Goal: Transaction & Acquisition: Purchase product/service

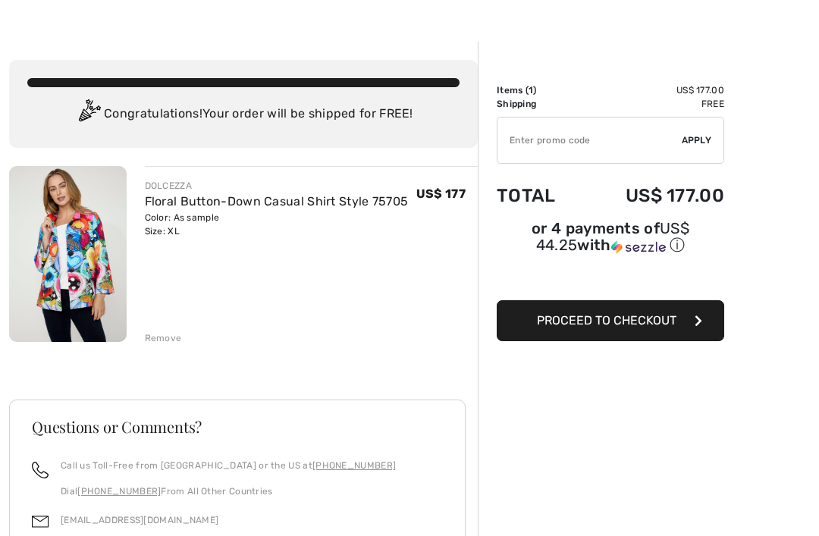
scroll to position [36, 0]
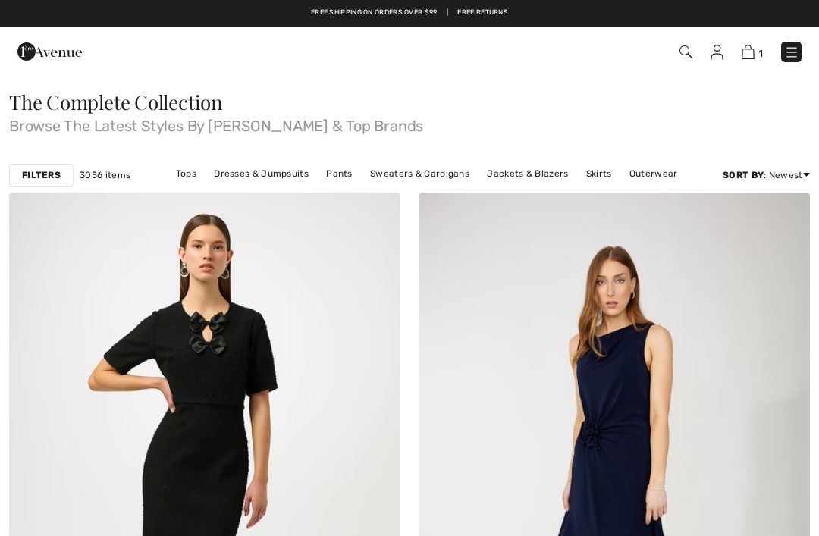
checkbox input "true"
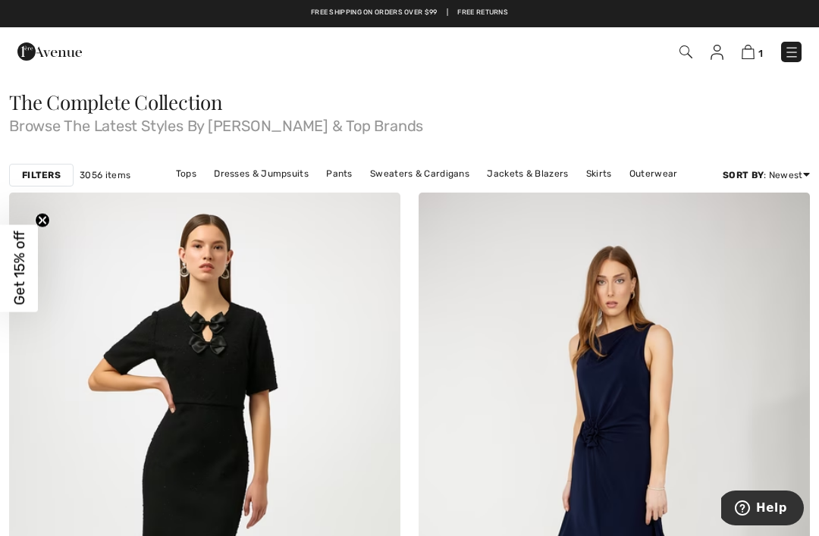
click at [754, 51] on img at bounding box center [748, 52] width 13 height 14
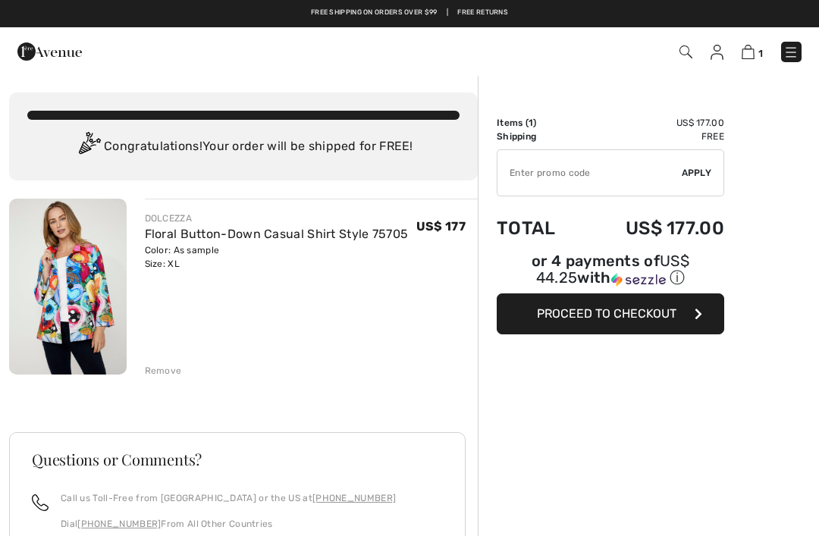
checkbox input "true"
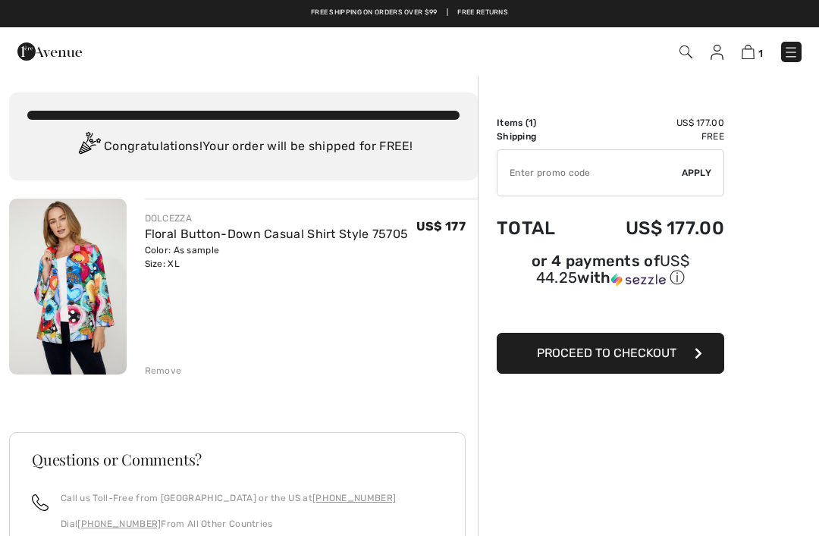
click at [532, 172] on input "TEXT" at bounding box center [589, 172] width 184 height 45
type input "NEW10"
click at [697, 168] on span "Apply" at bounding box center [697, 173] width 30 height 14
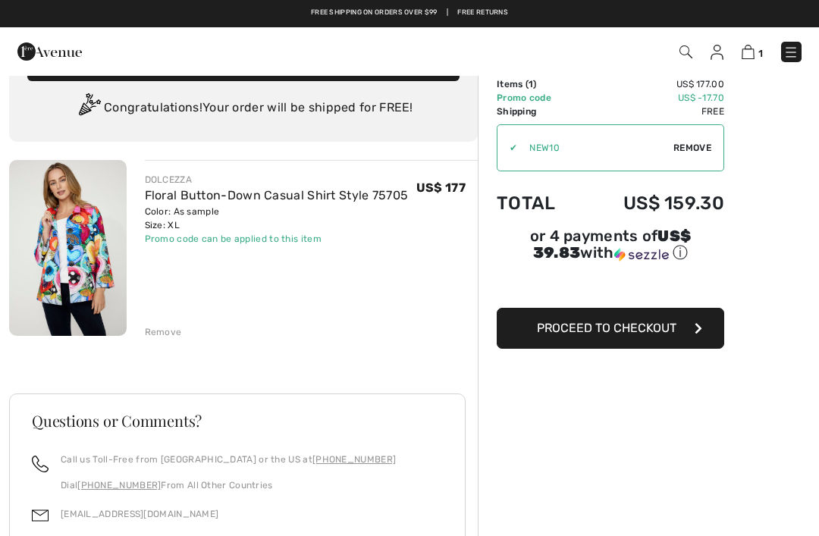
scroll to position [38, 0]
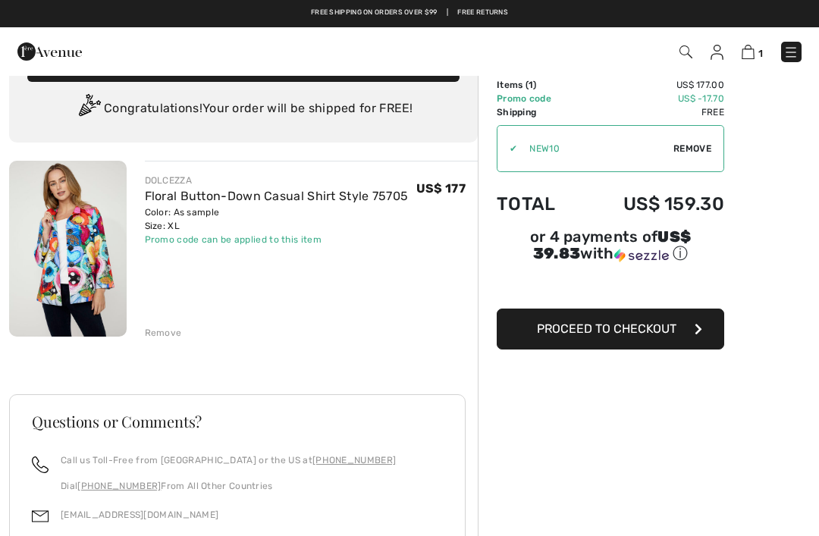
click at [626, 330] on span "Proceed to Checkout" at bounding box center [607, 329] width 140 height 14
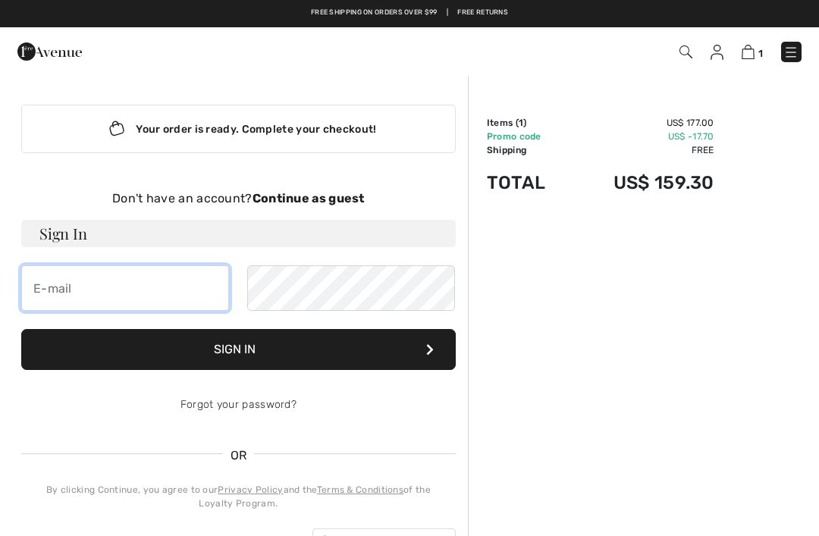
click at [116, 292] on input "email" at bounding box center [125, 287] width 208 height 45
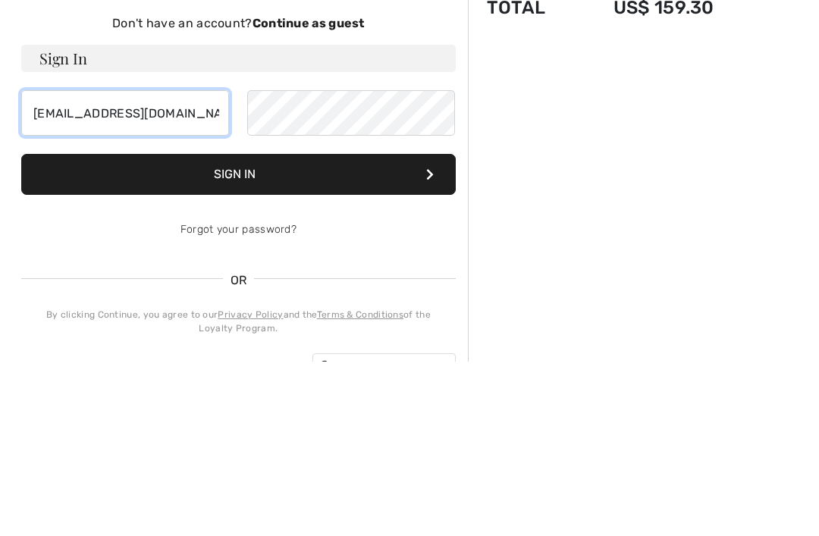
type input "cjchark@optonline.net"
click at [318, 191] on strong "Continue as guest" at bounding box center [308, 198] width 112 height 14
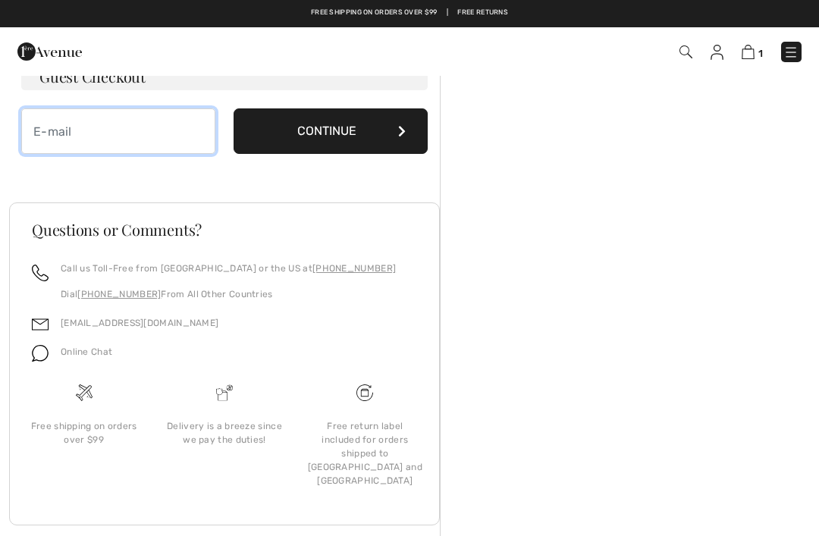
click at [109, 123] on input "email" at bounding box center [118, 130] width 194 height 45
type input "cjchark@optonline.net"
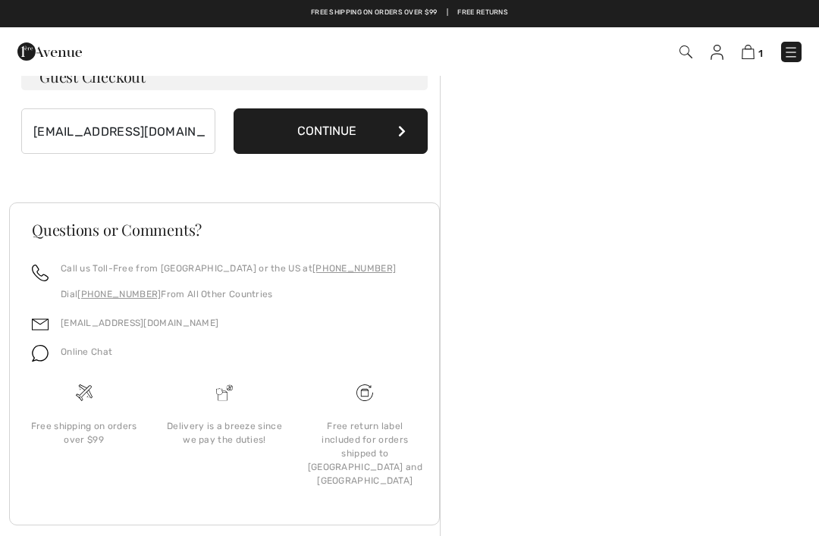
click at [358, 130] on button "Continue" at bounding box center [331, 130] width 194 height 45
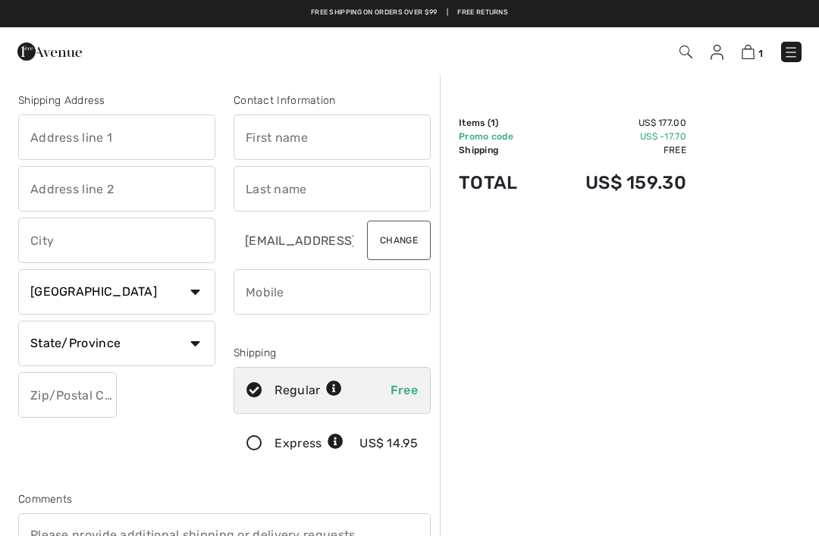
click at [42, 127] on input "text" at bounding box center [116, 136] width 197 height 45
type input "[STREET_ADDRESS][PERSON_NAME]"
click at [301, 141] on input "text" at bounding box center [332, 136] width 197 height 45
type input "[PERSON_NAME]"
type input "Charkow"
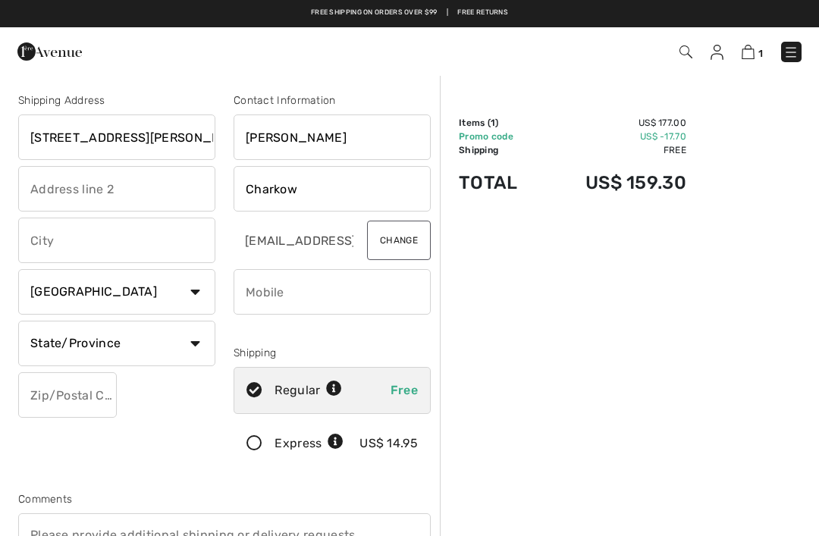
click at [32, 190] on input "text" at bounding box center [116, 188] width 197 height 45
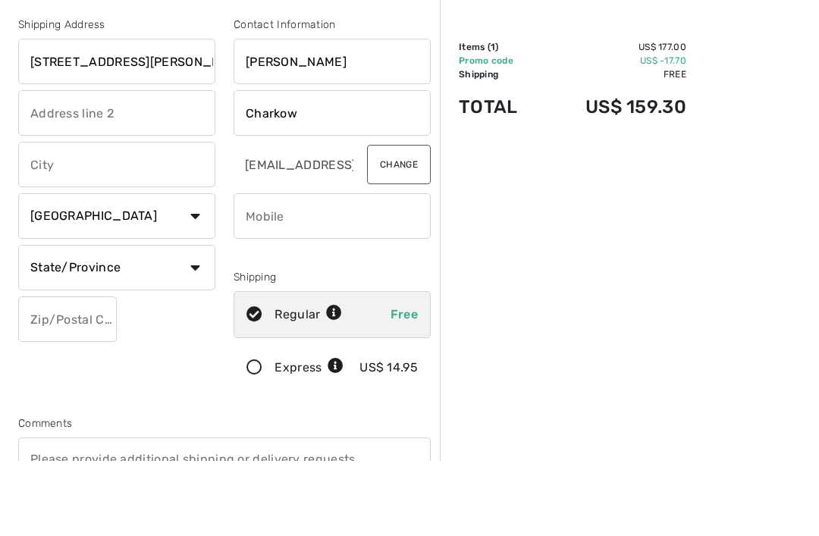
click at [42, 218] on input "text" at bounding box center [116, 240] width 197 height 45
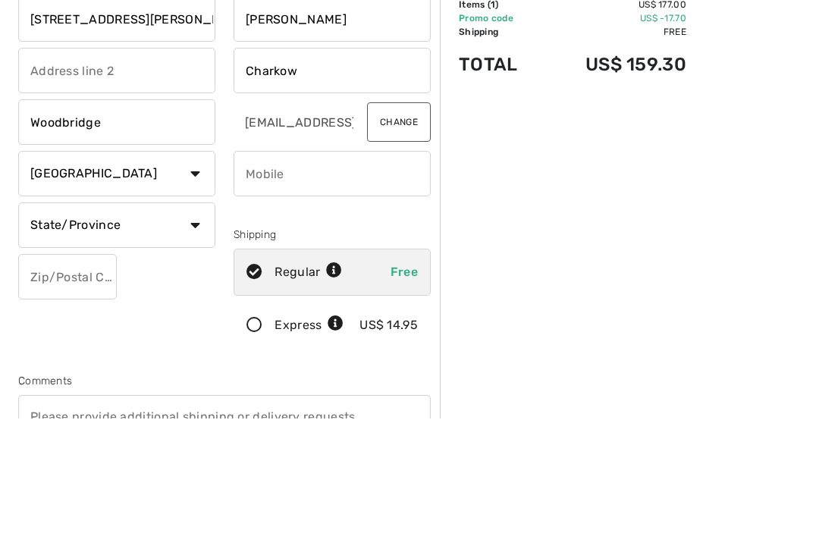
type input "Woodbridge"
click at [197, 321] on select "State/Province Alberta British Columbia Manitoba New Brunswick Newfoundland and…" at bounding box center [116, 343] width 197 height 45
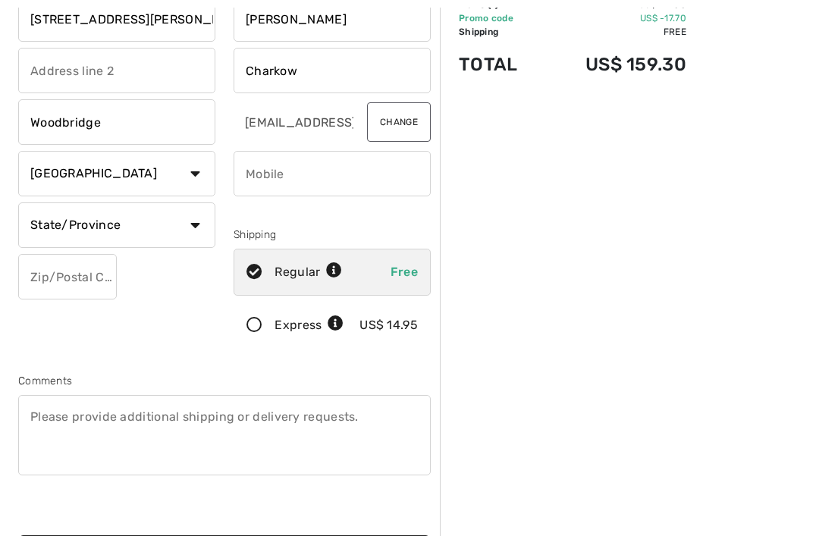
click at [124, 218] on select "State/Province Alberta British Columbia Manitoba New Brunswick Newfoundland and…" at bounding box center [116, 224] width 197 height 45
select select "ON"
click at [75, 275] on input "text" at bounding box center [67, 276] width 99 height 45
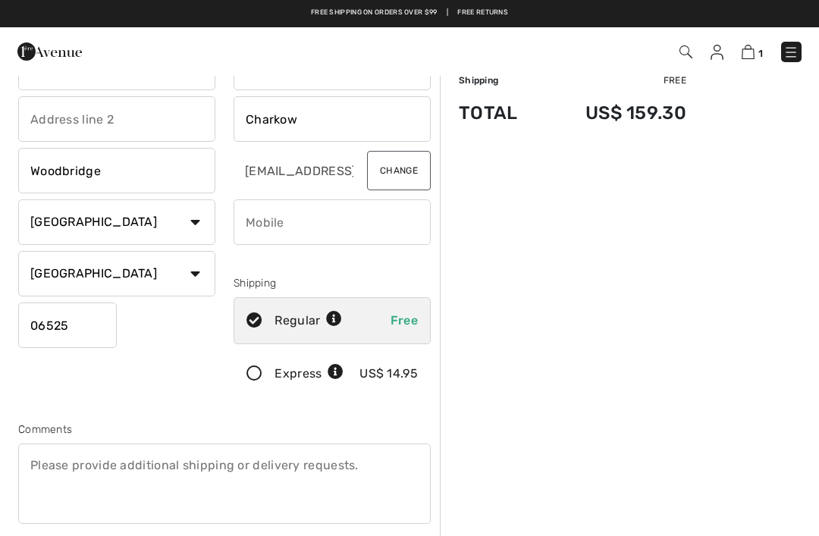
scroll to position [69, 0]
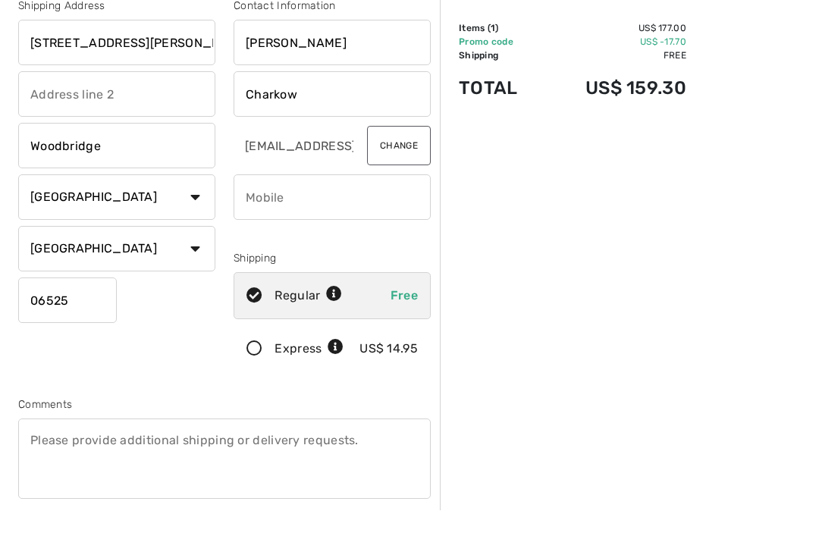
type input "06525"
click at [274, 202] on input "phone" at bounding box center [332, 222] width 197 height 45
type input "2038243934"
click at [202, 189] on select "Country Canada United States Afghanistan Aland Islands Albania Algeria American…" at bounding box center [116, 196] width 197 height 45
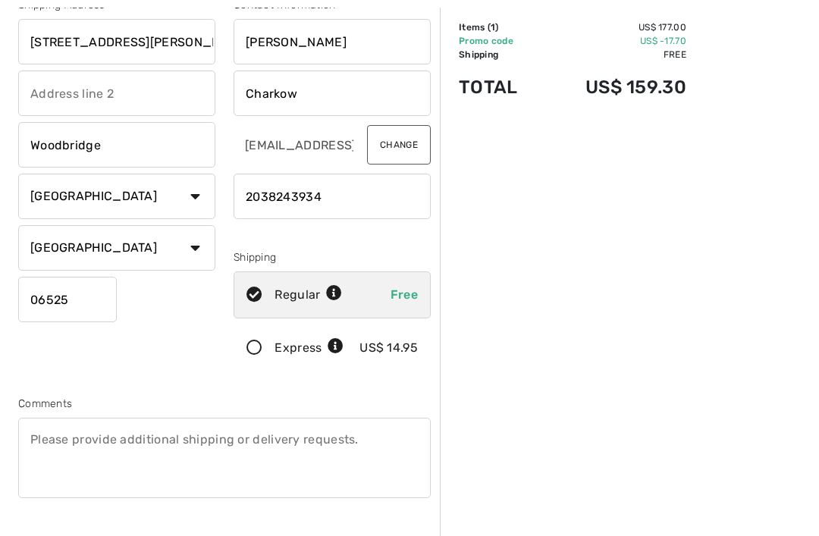
select select "US"
click at [156, 243] on select "State/Province Alabama Alaska American Samoa Arizona Arkansas California Colora…" at bounding box center [116, 247] width 197 height 45
select select "CT"
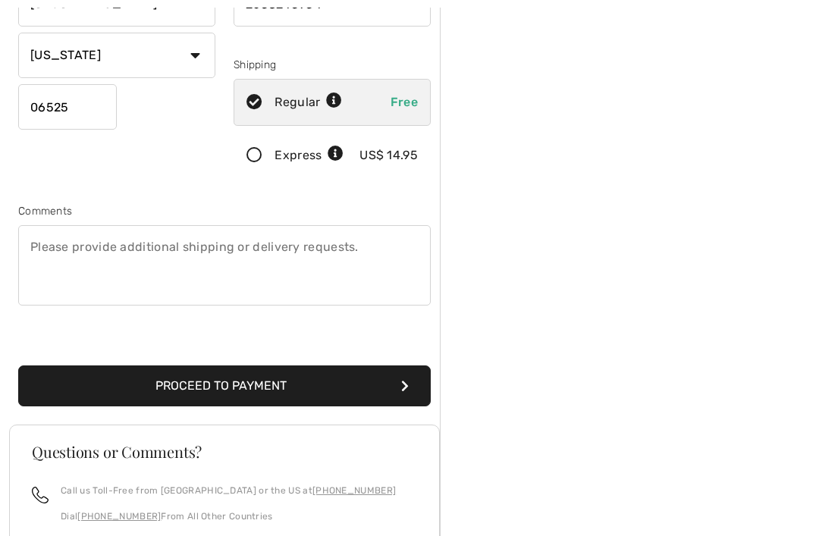
click at [259, 381] on button "Proceed to Payment" at bounding box center [224, 386] width 412 height 41
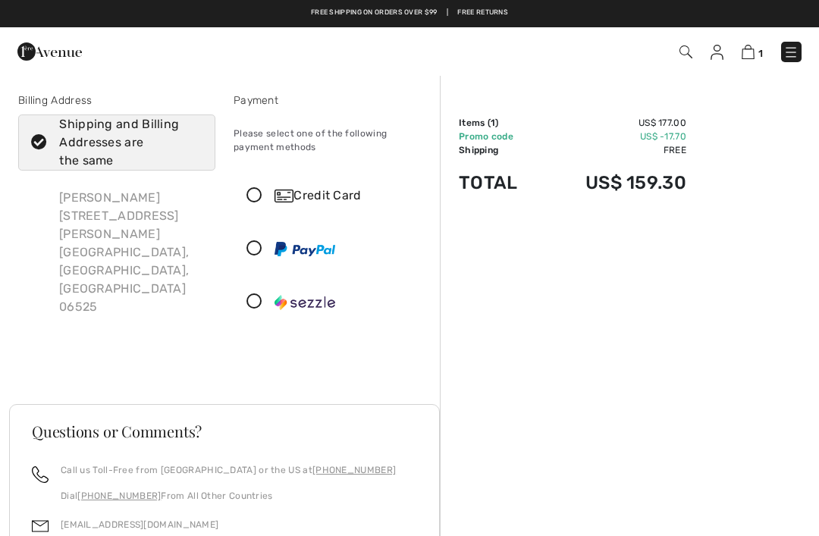
click at [250, 201] on icon at bounding box center [254, 196] width 40 height 16
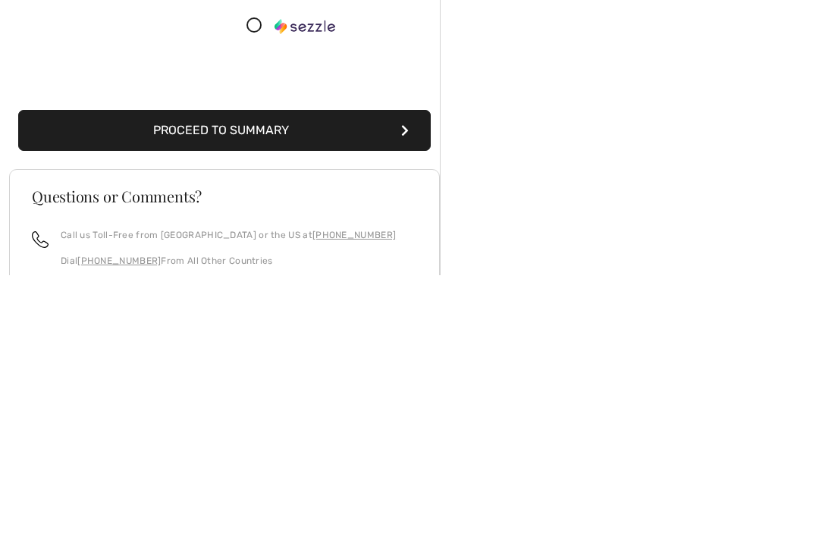
scroll to position [201, 0]
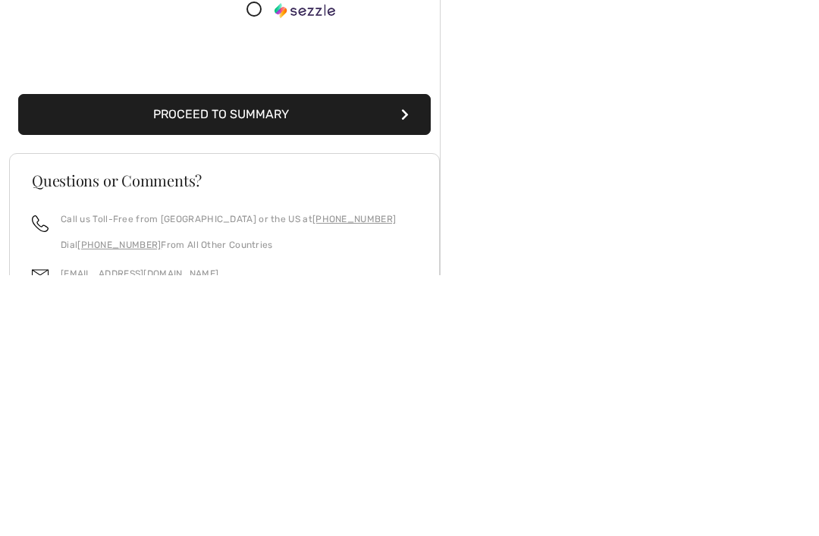
click at [283, 355] on button "Proceed to Summary" at bounding box center [224, 375] width 412 height 41
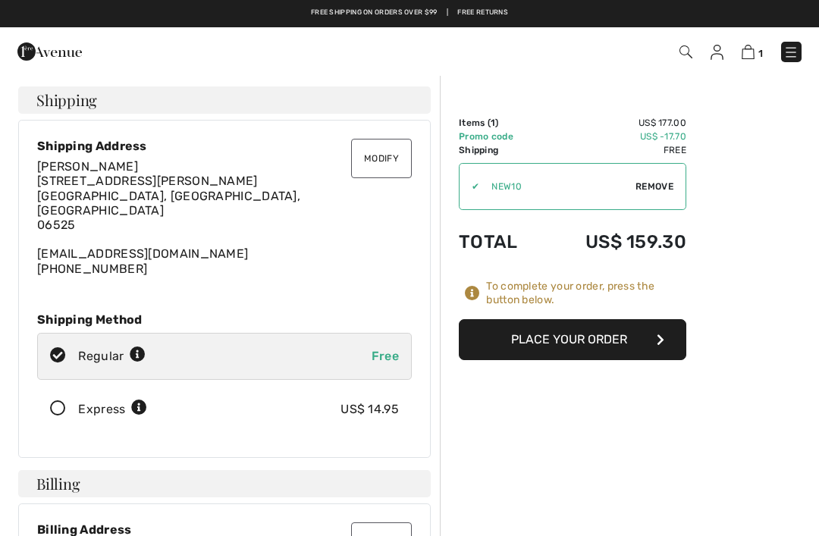
click at [579, 342] on button "Place Your Order" at bounding box center [572, 339] width 227 height 41
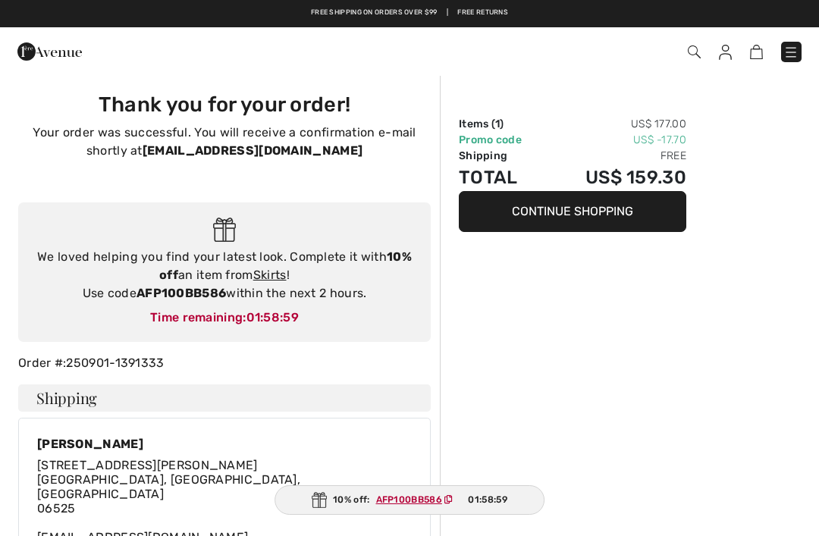
checkbox input "true"
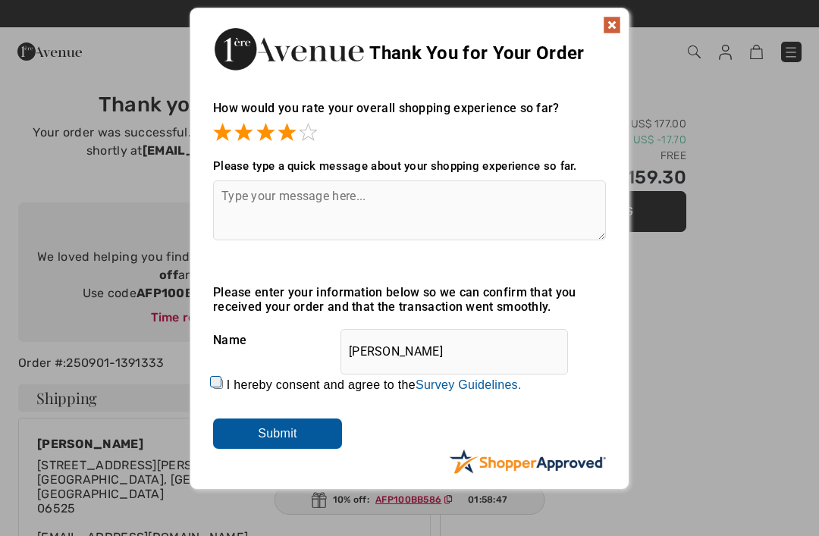
click at [292, 434] on input "Submit" at bounding box center [277, 434] width 129 height 30
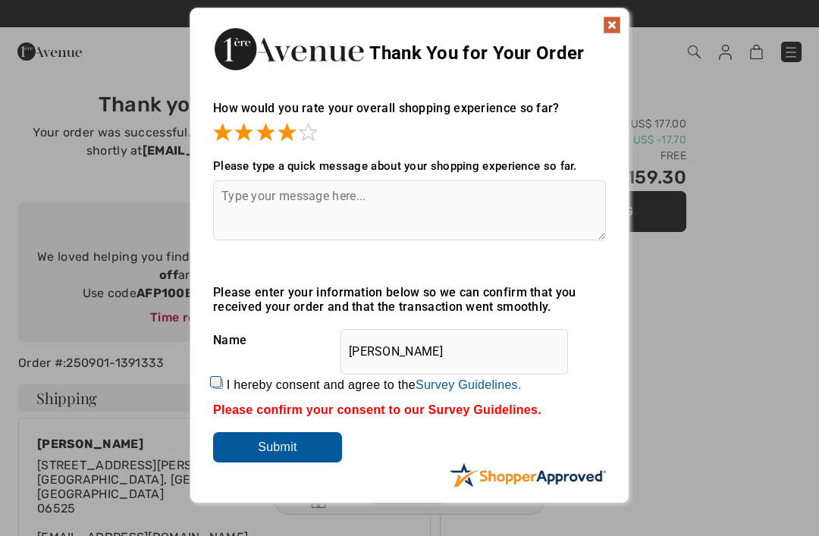
click at [284, 453] on input "Submit" at bounding box center [277, 447] width 129 height 30
click at [612, 27] on img at bounding box center [612, 25] width 18 height 18
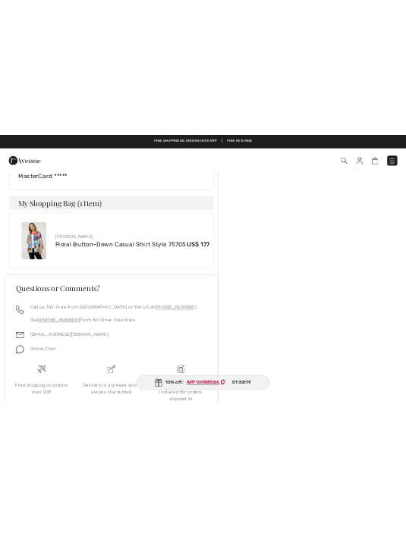
scroll to position [922, 0]
